Goal: Information Seeking & Learning: Learn about a topic

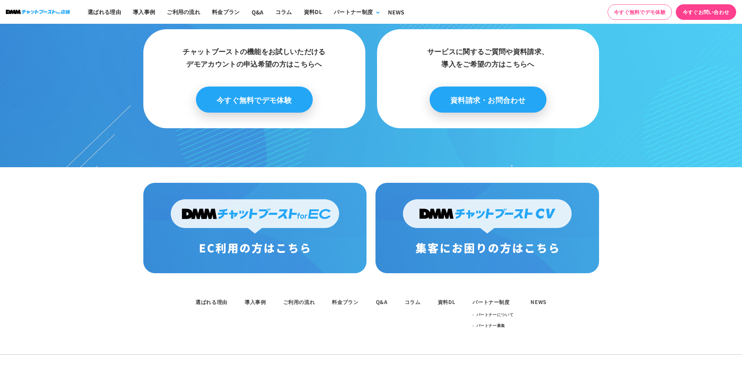
scroll to position [1009, 0]
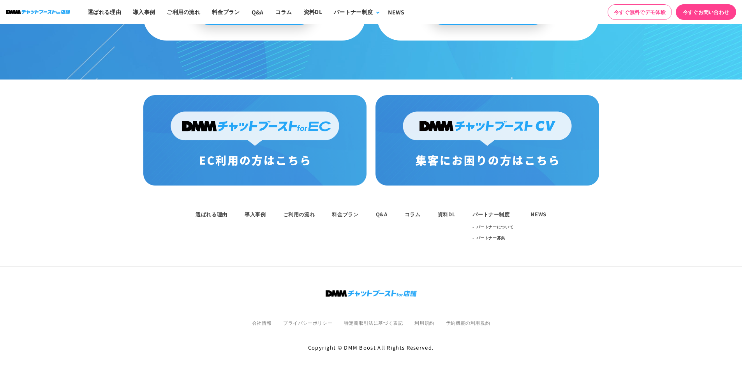
click at [255, 213] on link "導入事例" at bounding box center [255, 213] width 21 height 7
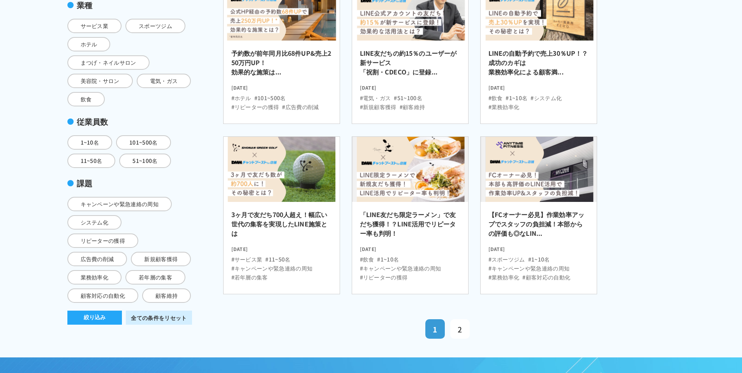
scroll to position [195, 0]
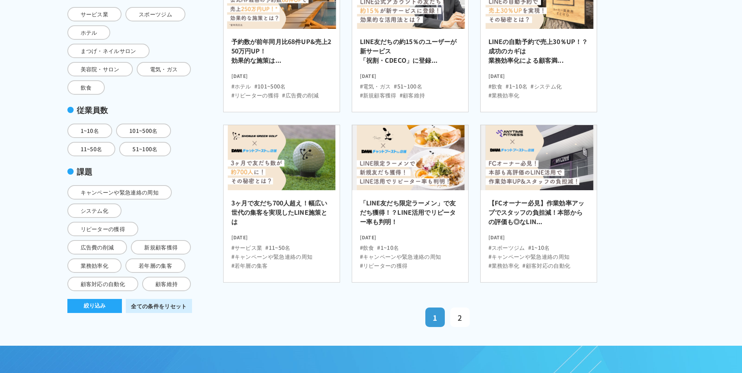
click at [183, 151] on article "条件で探す 条件で探す 業種 サービス業 スポーツジム ホテル まつげ・ネイルサロン 美容院・サロン 電気・ガス 飲食 従業員数 1~10名" at bounding box center [371, 144] width 623 height 401
click at [467, 315] on link "2" at bounding box center [459, 316] width 19 height 19
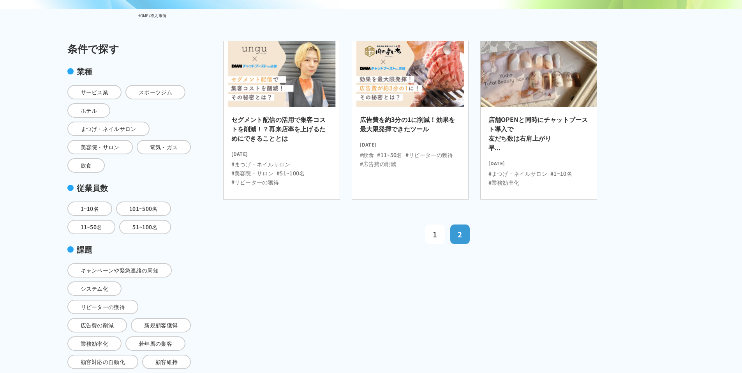
scroll to position [117, 0]
click at [504, 157] on time "2022.01.25" at bounding box center [538, 162] width 100 height 10
